Goal: Task Accomplishment & Management: Complete application form

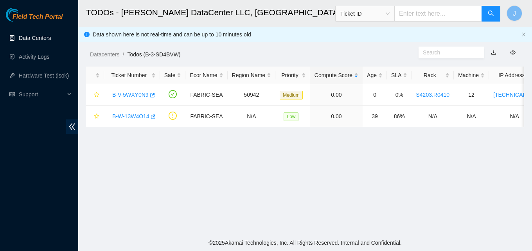
click at [41, 41] on link "Data Centers" at bounding box center [35, 38] width 32 height 6
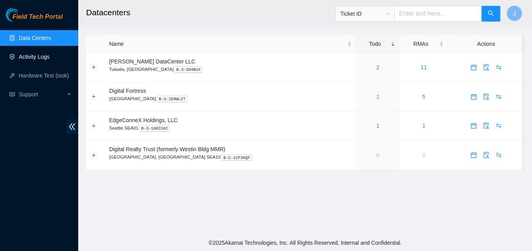
click at [25, 55] on link "Activity Logs" at bounding box center [34, 57] width 31 height 6
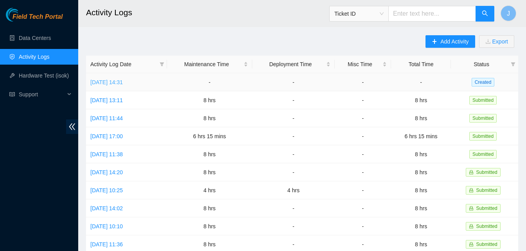
click at [123, 84] on link "[DATE] 14:31" at bounding box center [106, 82] width 32 height 6
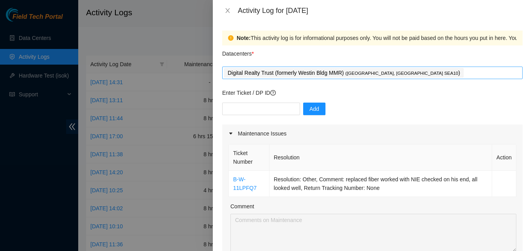
click at [466, 77] on div "Digital Realty Trust (formerly Westin Bldg MMR) ( [GEOGRAPHIC_DATA], [GEOGRAPHI…" at bounding box center [372, 72] width 297 height 11
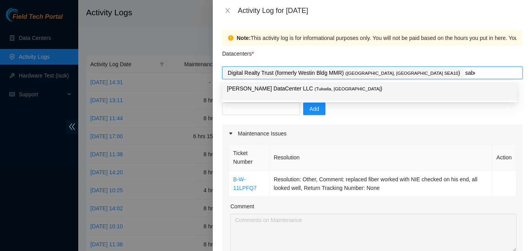
type input "[PERSON_NAME]"
click at [431, 89] on p "[PERSON_NAME] DataCenter LLC ( [GEOGRAPHIC_DATA], [GEOGRAPHIC_DATA] )" at bounding box center [369, 88] width 285 height 9
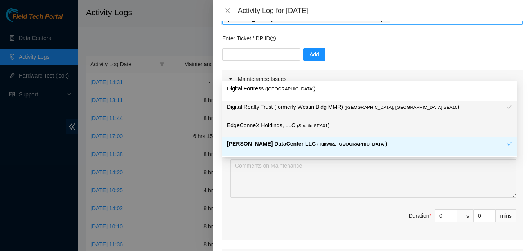
scroll to position [117, 0]
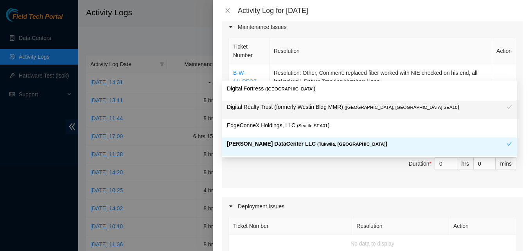
click at [317, 142] on span "( [GEOGRAPHIC_DATA], [GEOGRAPHIC_DATA]" at bounding box center [351, 144] width 68 height 5
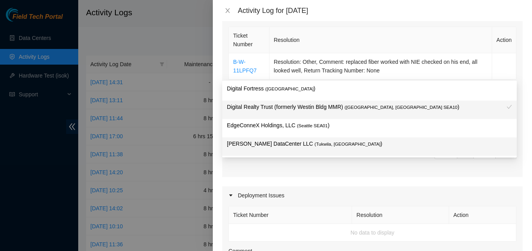
click at [363, 144] on p "[PERSON_NAME] DataCenter LLC ( [GEOGRAPHIC_DATA], [GEOGRAPHIC_DATA] )" at bounding box center [369, 143] width 285 height 9
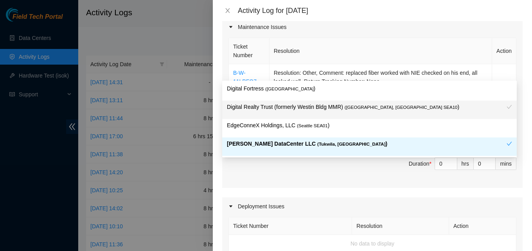
click at [315, 173] on div "Ticket Number Resolution Action B-W-11LPFQ7 Resolution: Other, Comment: replace…" at bounding box center [372, 112] width 300 height 152
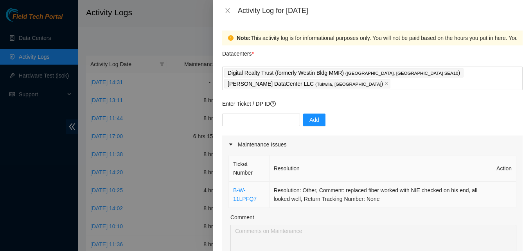
scroll to position [78, 0]
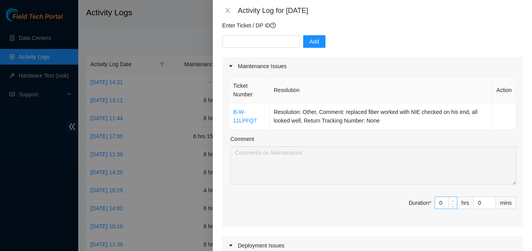
type input "1"
click at [448, 197] on span "Increase Value" at bounding box center [452, 200] width 9 height 7
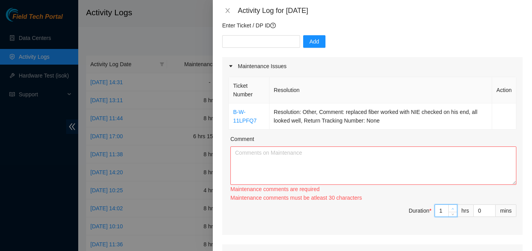
type input "0"
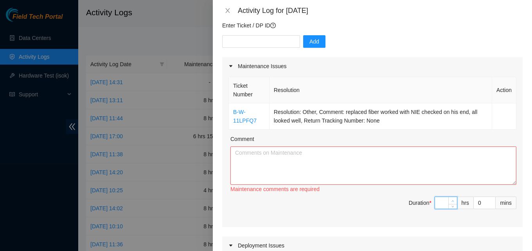
type input "8"
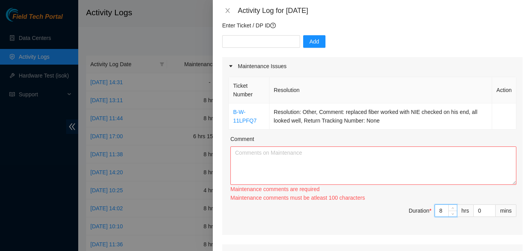
type input "8"
click at [352, 146] on textarea "Comment" at bounding box center [373, 165] width 286 height 38
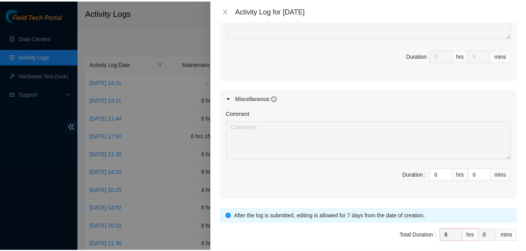
scroll to position [410, 0]
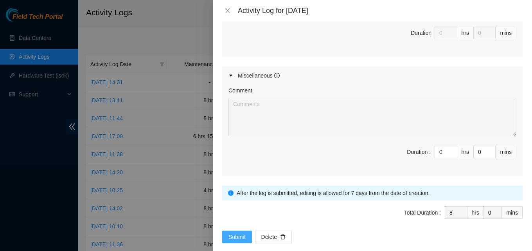
type textarea "went up to DRT to work a critical fiber ticket. worked with connectivity to rep…"
click at [242, 232] on span "Submit" at bounding box center [236, 236] width 17 height 9
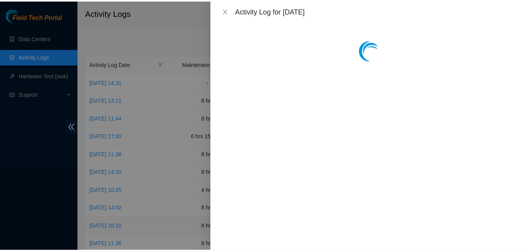
scroll to position [0, 0]
